Goal: Task Accomplishment & Management: Use online tool/utility

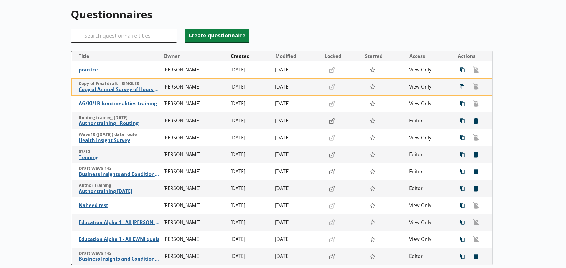
scroll to position [59, 0]
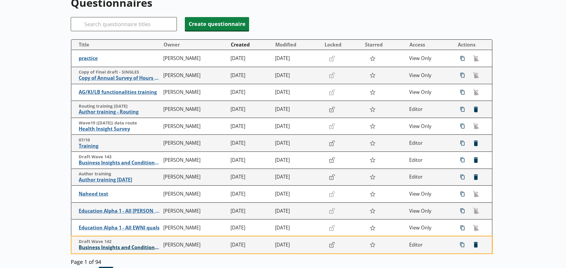
click at [129, 247] on span "Business Insights and Conditions Survey (BICS)" at bounding box center [120, 248] width 82 height 6
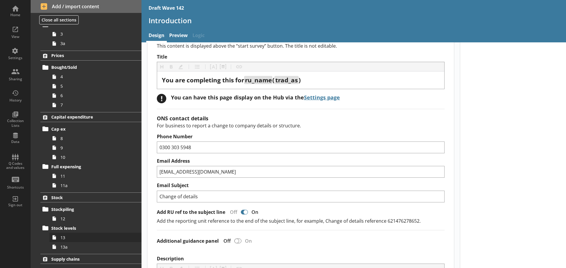
scroll to position [118, 0]
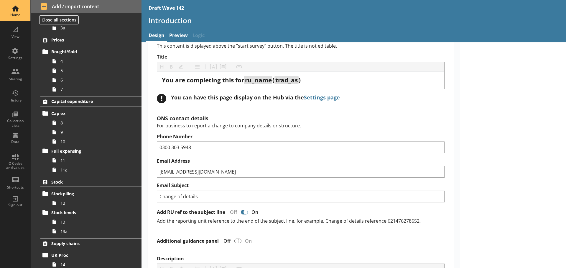
click at [16, 14] on div "Home" at bounding box center [15, 15] width 21 height 5
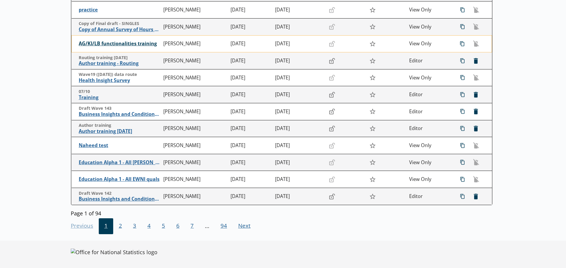
scroll to position [109, 0]
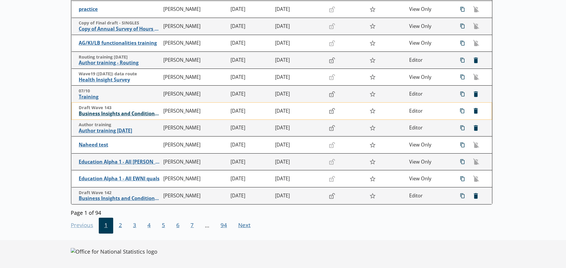
click at [130, 112] on span "Business Insights and Conditions Survey (BICS)" at bounding box center [120, 114] width 82 height 6
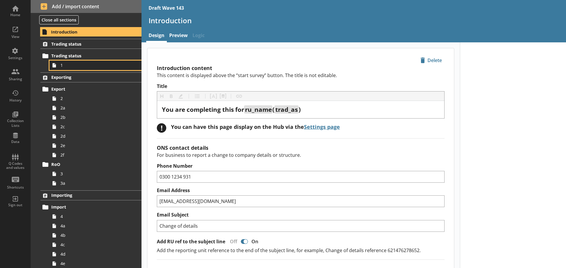
click at [100, 68] on span "1" at bounding box center [93, 65] width 66 height 6
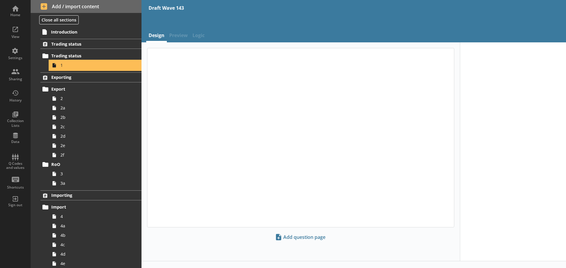
type textarea "x"
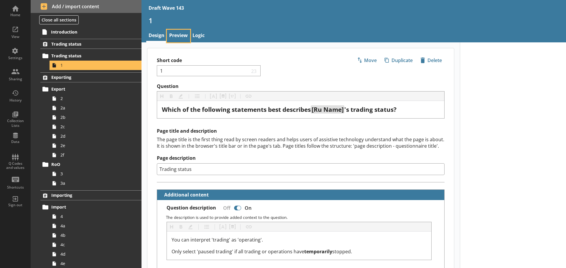
click at [183, 35] on link "Preview" at bounding box center [178, 36] width 23 height 13
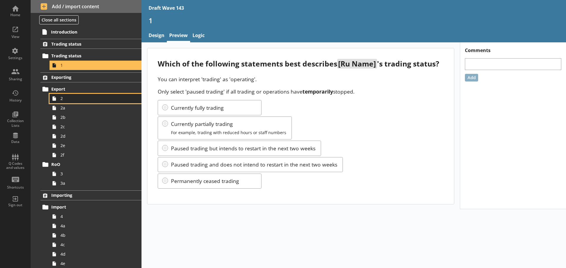
click at [71, 96] on span "2" at bounding box center [93, 99] width 66 height 6
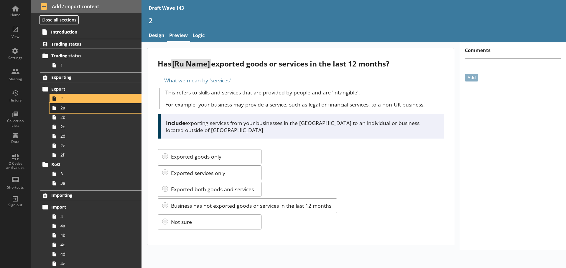
click at [90, 110] on span "2a" at bounding box center [93, 108] width 66 height 6
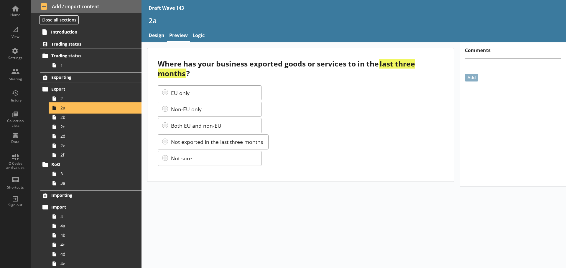
scroll to position [29, 0]
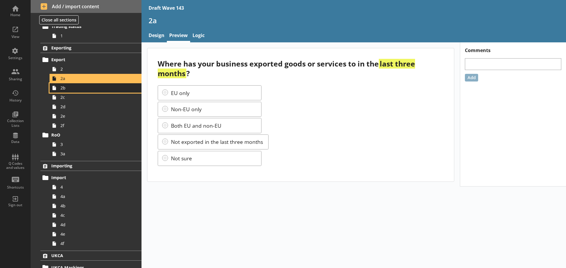
click at [90, 87] on span "2b" at bounding box center [93, 88] width 66 height 6
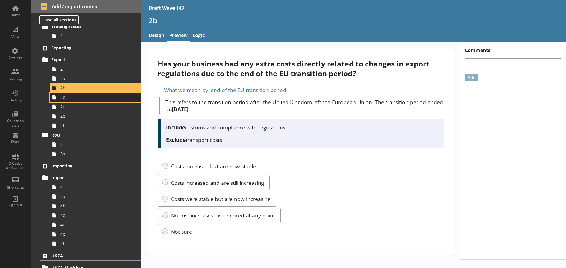
click at [83, 100] on link "2c" at bounding box center [95, 97] width 92 height 9
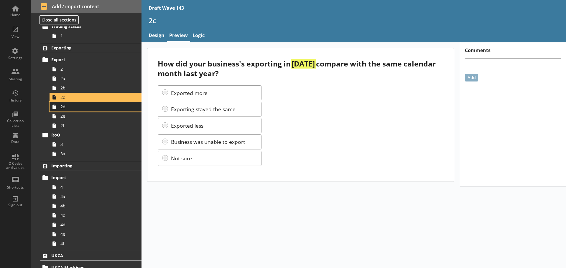
click at [77, 110] on link "2d" at bounding box center [95, 106] width 92 height 9
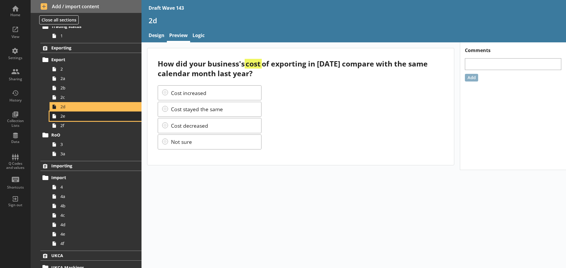
click at [95, 119] on link "2e" at bounding box center [95, 116] width 92 height 9
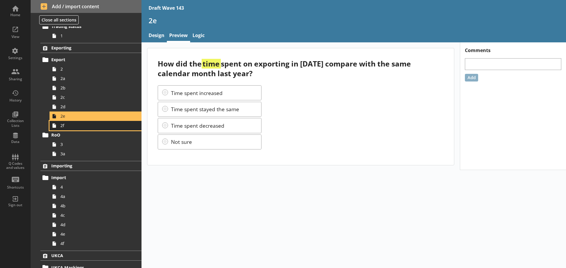
click at [70, 125] on span "2f" at bounding box center [93, 126] width 66 height 6
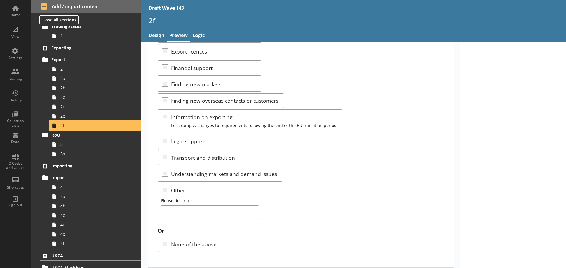
scroll to position [72, 0]
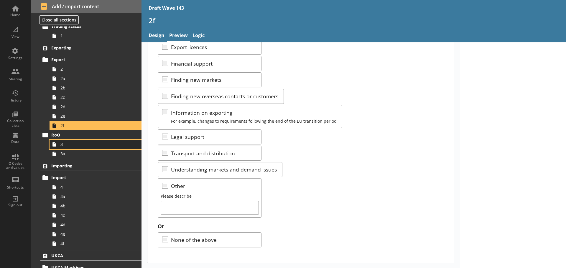
click at [67, 143] on span "3" at bounding box center [93, 145] width 66 height 6
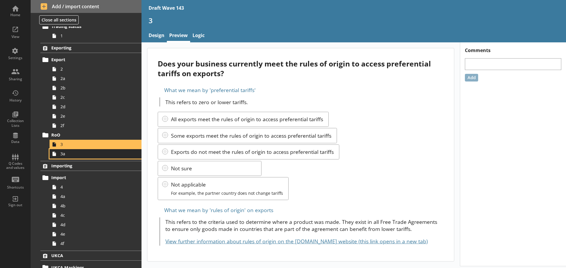
click at [80, 156] on span "3a" at bounding box center [93, 154] width 66 height 6
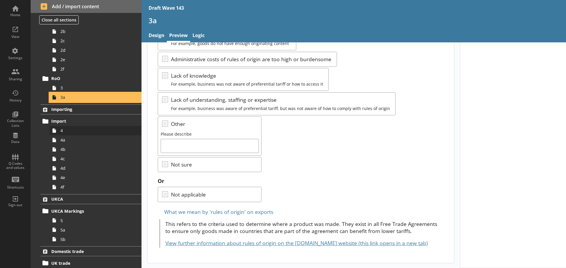
scroll to position [88, 0]
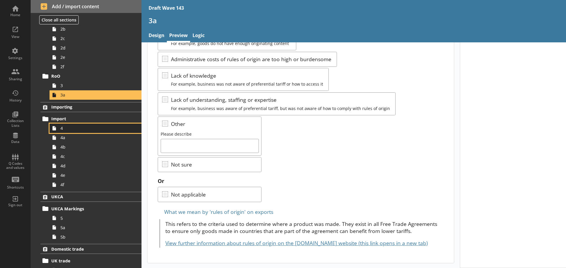
click at [95, 126] on span "4" at bounding box center [93, 129] width 66 height 6
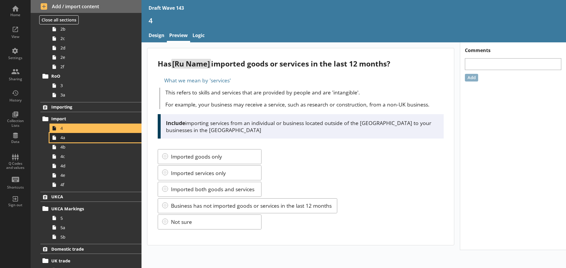
click at [95, 140] on span "4a" at bounding box center [93, 138] width 66 height 6
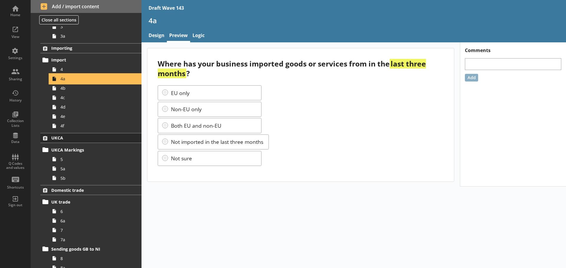
scroll to position [177, 0]
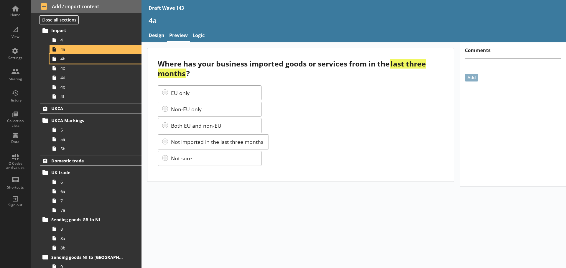
click at [110, 58] on span "4b" at bounding box center [93, 59] width 66 height 6
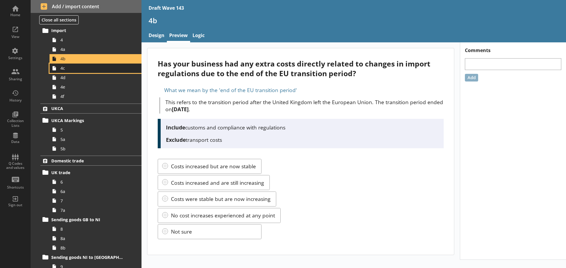
click at [79, 72] on link "4c" at bounding box center [95, 68] width 92 height 9
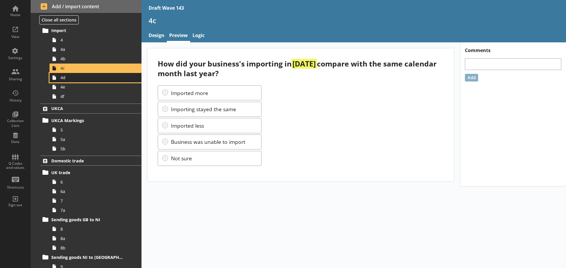
click at [98, 79] on span "4d" at bounding box center [93, 78] width 66 height 6
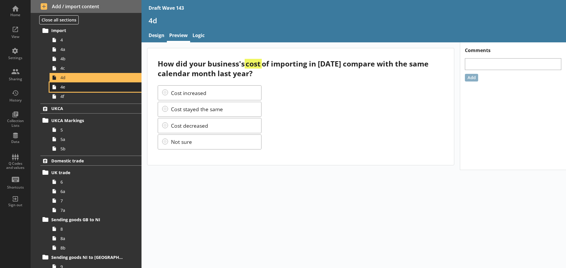
click at [82, 90] on link "4e" at bounding box center [95, 86] width 92 height 9
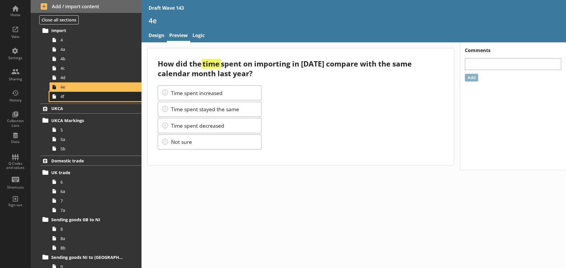
click at [62, 97] on span "4f" at bounding box center [93, 97] width 66 height 6
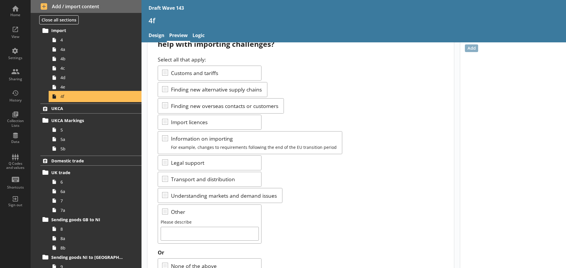
scroll to position [55, 0]
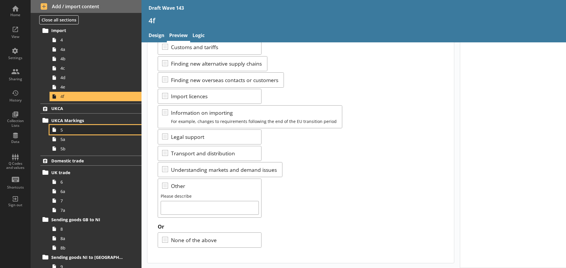
click at [76, 130] on span "5" at bounding box center [93, 130] width 66 height 6
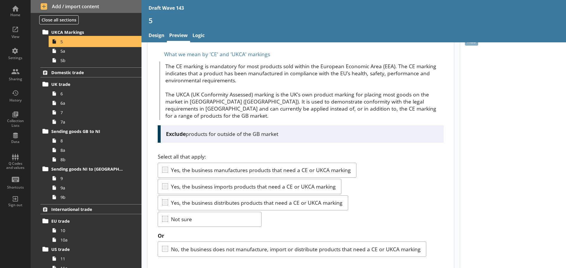
scroll to position [38, 0]
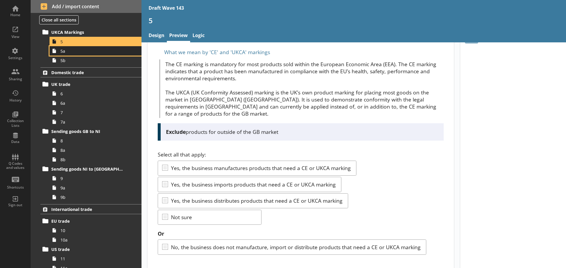
click at [82, 52] on span "5a" at bounding box center [93, 51] width 66 height 6
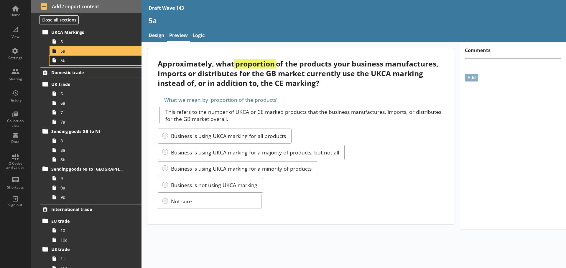
click at [89, 62] on span "5b" at bounding box center [93, 61] width 66 height 6
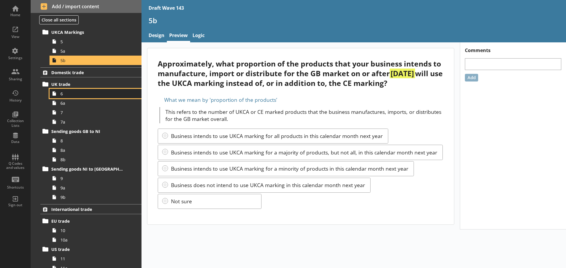
click at [66, 95] on span "6" at bounding box center [93, 94] width 66 height 6
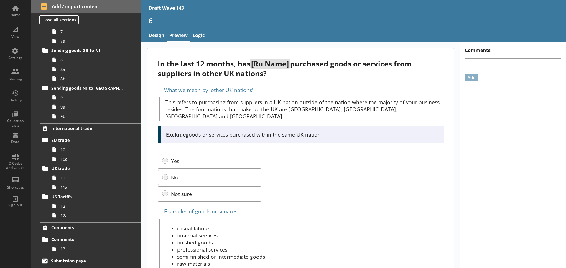
scroll to position [317, 0]
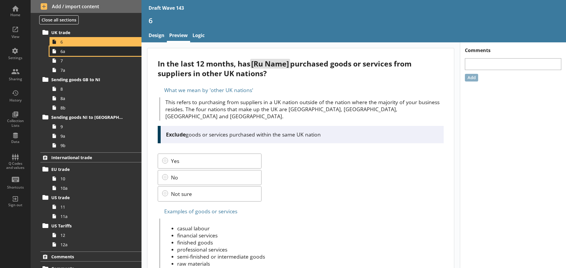
click at [92, 54] on span "6a" at bounding box center [93, 52] width 66 height 6
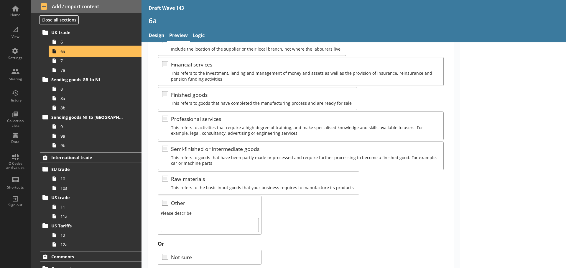
scroll to position [141, 0]
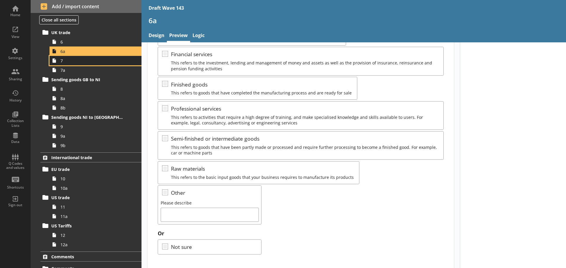
click at [73, 62] on span "7" at bounding box center [93, 61] width 66 height 6
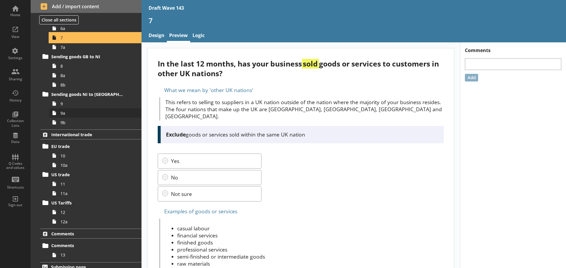
scroll to position [346, 0]
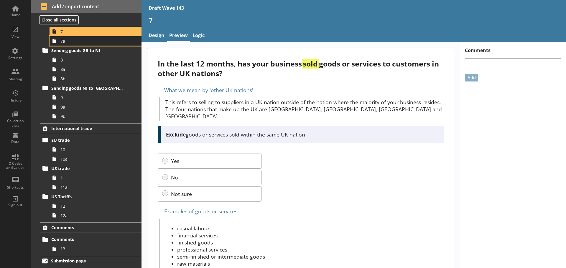
click at [82, 38] on link "7a" at bounding box center [95, 40] width 92 height 9
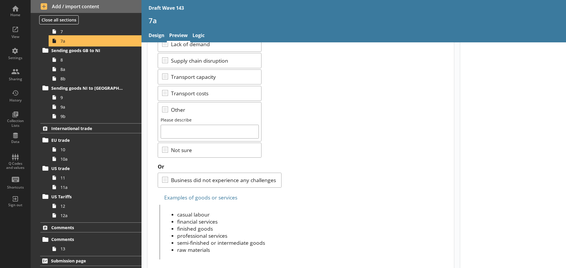
scroll to position [182, 0]
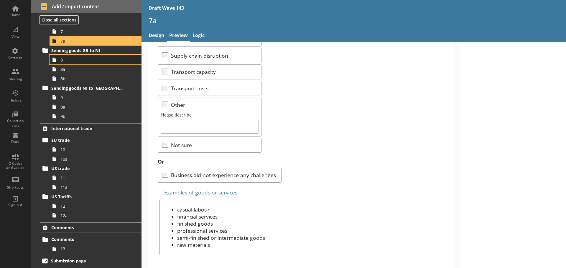
click at [67, 62] on span "8" at bounding box center [93, 60] width 66 height 6
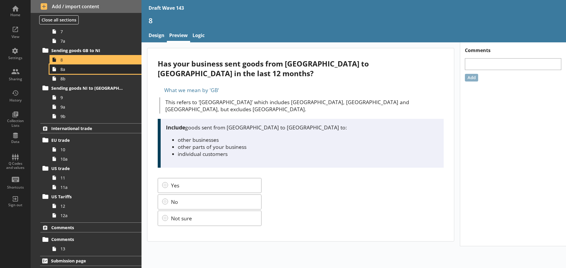
click at [80, 72] on span "8a" at bounding box center [93, 70] width 66 height 6
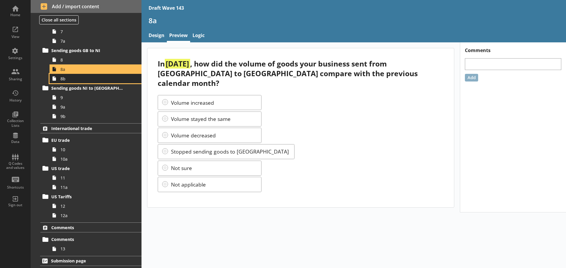
click at [73, 80] on span "8b" at bounding box center [93, 79] width 66 height 6
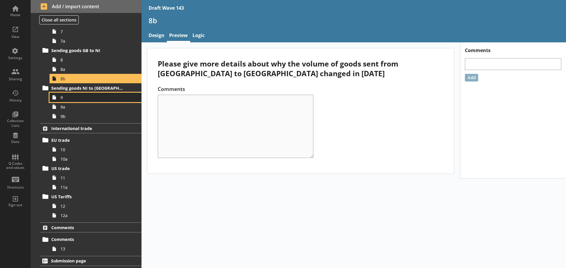
click at [85, 98] on span "9" at bounding box center [93, 98] width 66 height 6
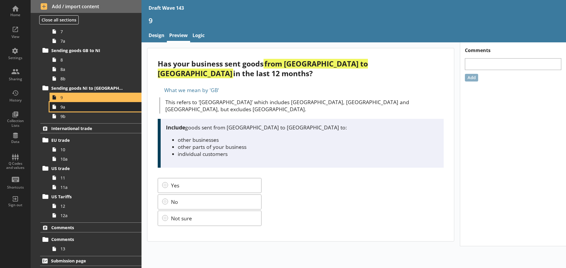
click at [110, 111] on link "9a" at bounding box center [95, 106] width 92 height 9
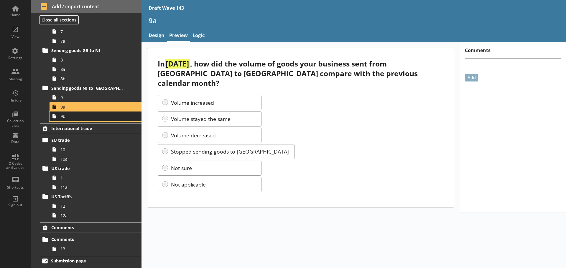
click at [99, 117] on span "9b" at bounding box center [93, 117] width 66 height 6
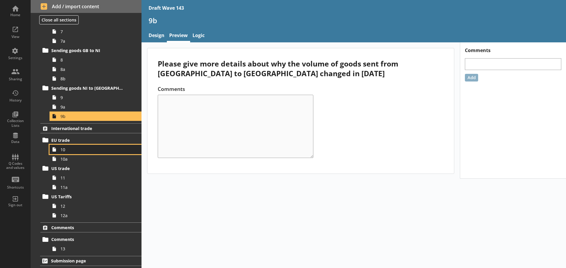
click at [81, 152] on span "10" at bounding box center [93, 150] width 66 height 6
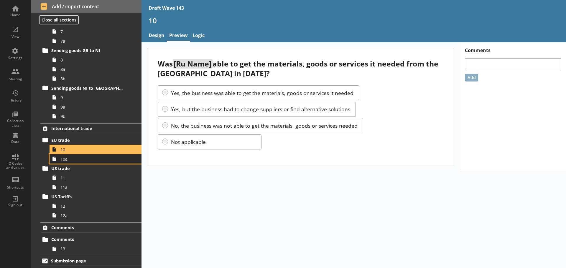
click at [72, 161] on span "10a" at bounding box center [93, 159] width 66 height 6
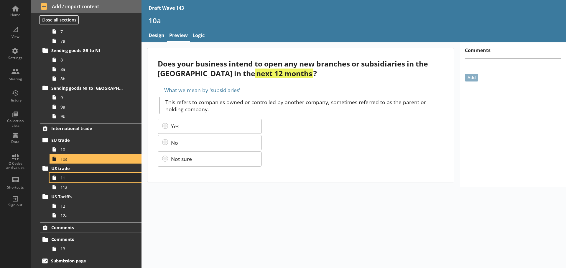
click at [92, 180] on span "11" at bounding box center [93, 178] width 66 height 6
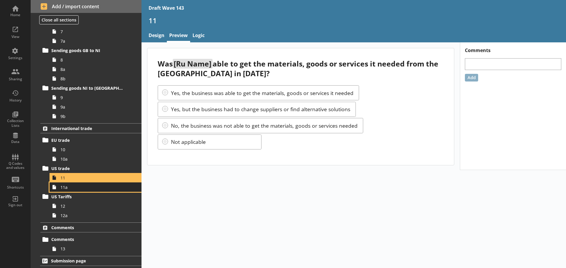
click at [78, 187] on span "11a" at bounding box center [93, 188] width 66 height 6
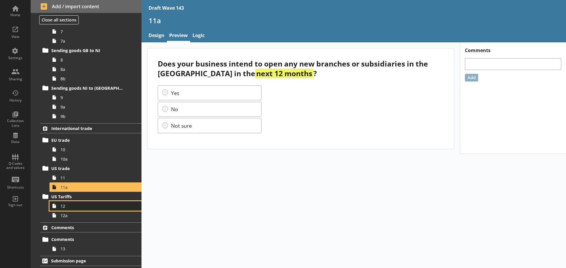
click at [77, 204] on span "12" at bounding box center [93, 207] width 66 height 6
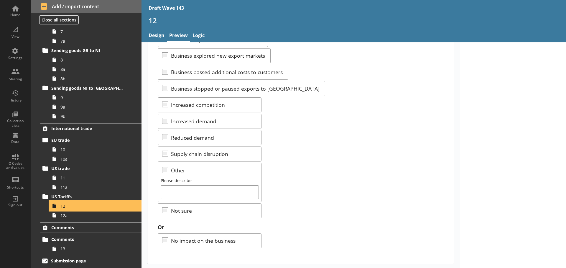
scroll to position [92, 0]
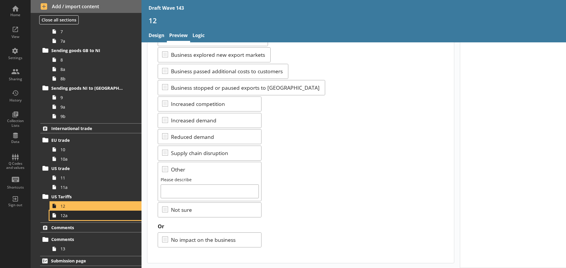
click at [73, 215] on span "12a" at bounding box center [93, 216] width 66 height 6
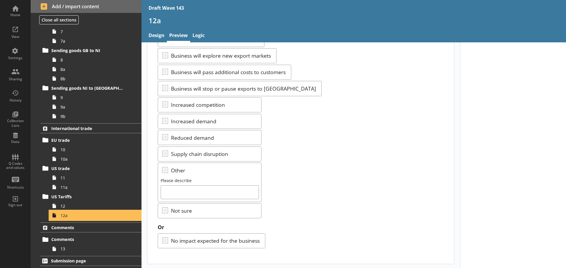
scroll to position [92, 0]
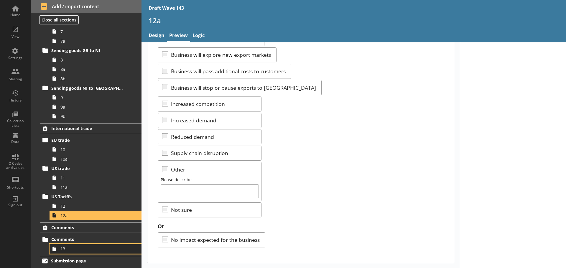
click at [79, 249] on span "13" at bounding box center [93, 249] width 66 height 6
